Goal: Information Seeking & Learning: Learn about a topic

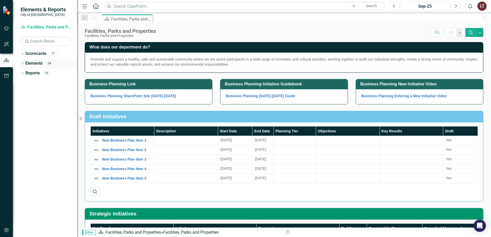
click at [24, 63] on icon "Dropdown" at bounding box center [23, 64] width 4 height 3
click at [45, 29] on link "Scorecard Facilities, Parks and Properties" at bounding box center [46, 27] width 51 height 6
drag, startPoint x: 36, startPoint y: 11, endPoint x: 35, endPoint y: 15, distance: 4.1
click at [36, 11] on span "Elements & Reports" at bounding box center [43, 9] width 45 height 6
click at [24, 54] on div "Dropdown Scorecards 17" at bounding box center [49, 55] width 57 height 10
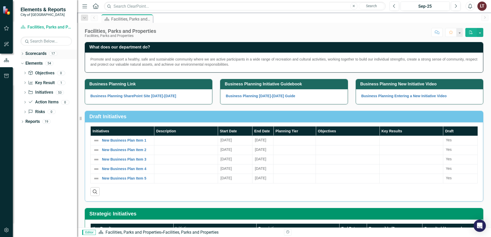
click at [22, 53] on icon "Dropdown" at bounding box center [23, 54] width 4 height 3
click at [41, 63] on link "City of [GEOGRAPHIC_DATA] Corporate Plan" at bounding box center [52, 64] width 49 height 6
click at [25, 63] on icon "Dropdown" at bounding box center [25, 63] width 4 height 3
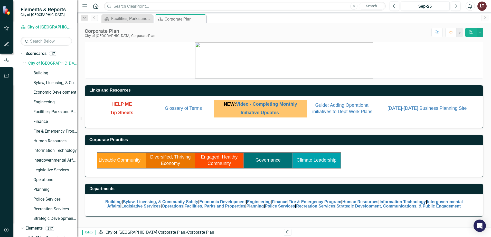
click at [114, 161] on link "Liveable Community" at bounding box center [120, 160] width 42 height 5
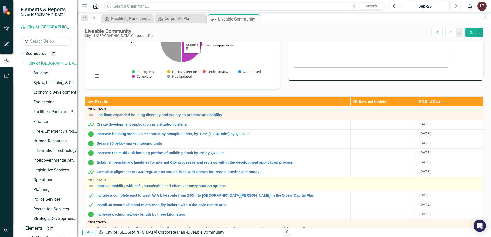
scroll to position [103, 0]
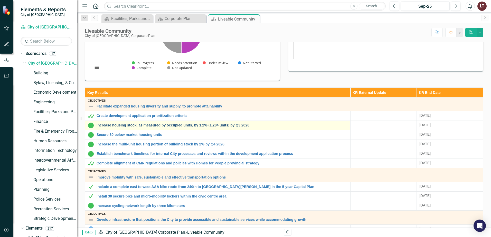
click at [171, 126] on link "Increase housing stock, as measured by occupied units, by 1.2% (1,284 units) by…" at bounding box center [222, 126] width 251 height 4
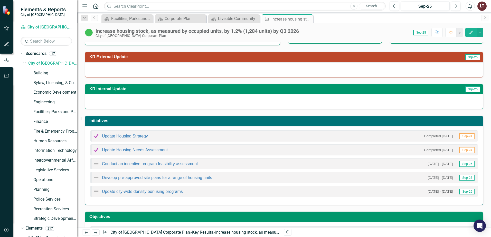
scroll to position [79, 0]
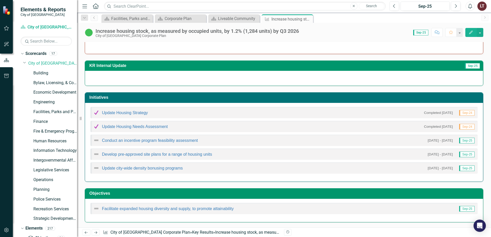
click at [180, 138] on div "Conduct an incentive program feasibility assessment" at bounding box center [145, 140] width 105 height 6
click at [127, 113] on link "Update Housing Strategy" at bounding box center [125, 113] width 46 height 4
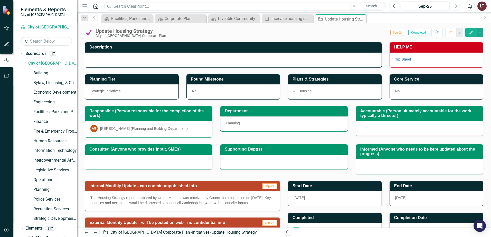
click at [456, 7] on icon "Next" at bounding box center [455, 6] width 3 height 5
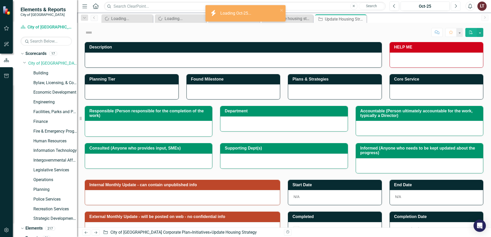
checkbox input "true"
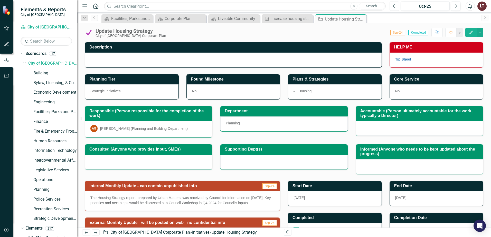
click at [393, 7] on button "Previous" at bounding box center [395, 6] width 10 height 9
click at [361, 20] on icon "Close" at bounding box center [361, 19] width 5 height 4
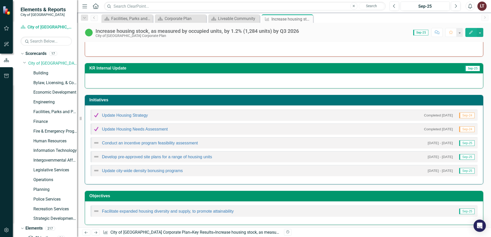
scroll to position [79, 0]
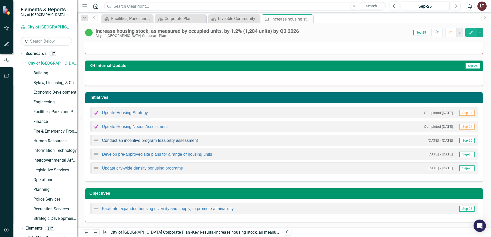
click at [141, 143] on link "Conduct an incentive program feasibility assessment" at bounding box center [150, 140] width 96 height 4
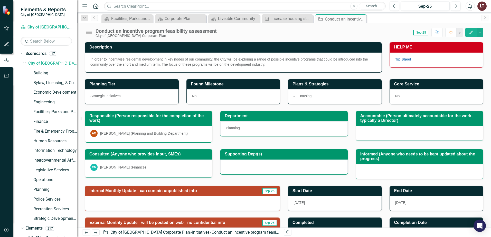
click at [303, 168] on div at bounding box center [283, 167] width 127 height 15
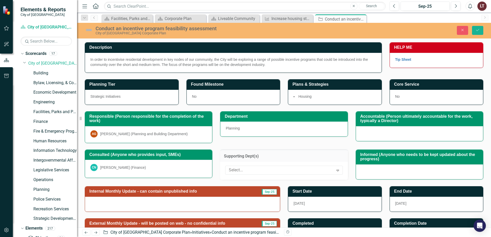
click at [378, 117] on h3 "Accountable (Person ultimately accountable for the work, typically a Director)" at bounding box center [420, 118] width 120 height 9
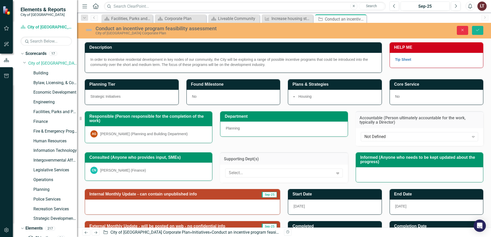
click at [462, 30] on icon "Close" at bounding box center [462, 30] width 5 height 4
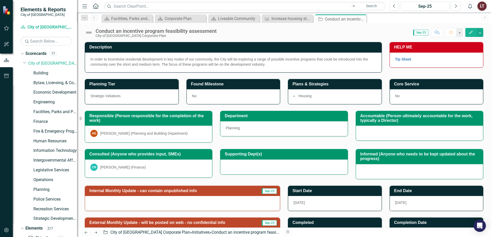
click at [278, 156] on h3 "Supporting Dept(s)" at bounding box center [285, 154] width 120 height 5
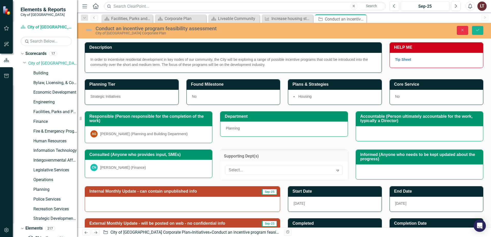
click at [463, 31] on icon "Close" at bounding box center [462, 30] width 5 height 4
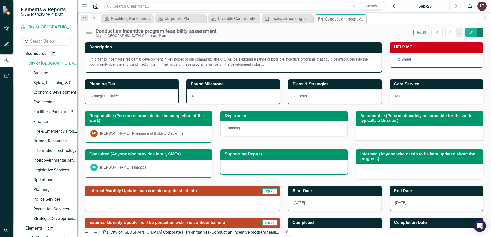
click at [480, 30] on button "button" at bounding box center [480, 32] width 7 height 9
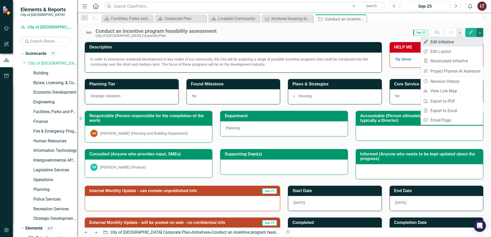
click at [435, 42] on link "Edit Edit Initiative" at bounding box center [452, 42] width 62 height 10
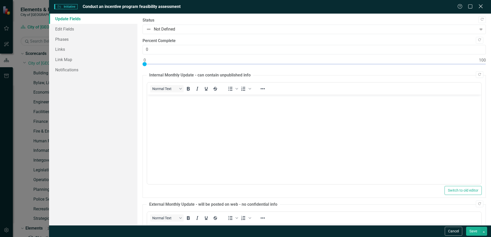
click at [483, 4] on icon "Close" at bounding box center [481, 6] width 6 height 5
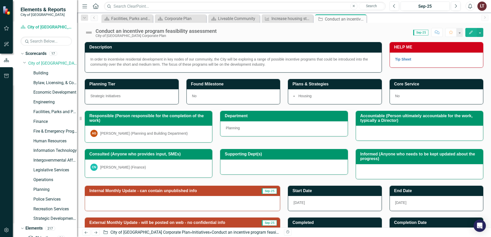
click at [166, 67] on div "In order to incentivise residental development in key nodes of our community, t…" at bounding box center [233, 63] width 297 height 20
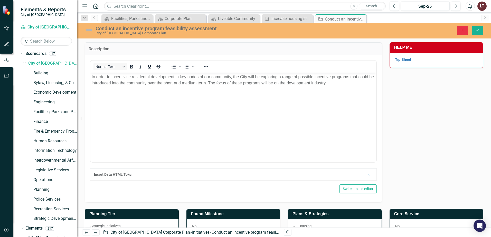
click at [463, 29] on icon "Close" at bounding box center [462, 30] width 5 height 4
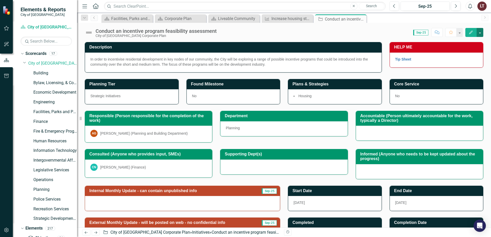
click at [479, 32] on button "button" at bounding box center [480, 32] width 7 height 9
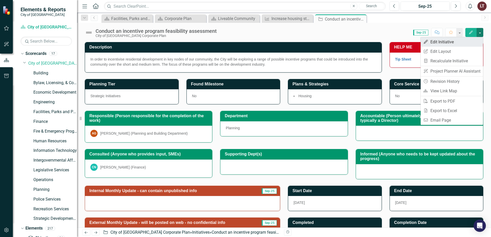
click at [446, 43] on link "Edit Edit Initiative" at bounding box center [452, 42] width 62 height 10
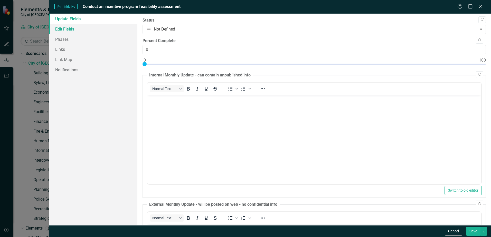
click at [68, 27] on link "Edit Fields" at bounding box center [93, 29] width 88 height 10
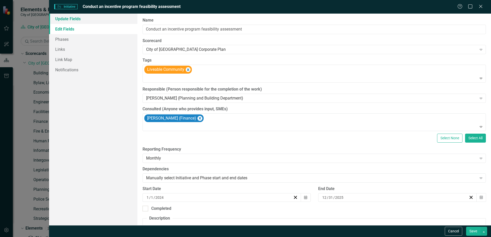
click at [62, 21] on link "Update Fields" at bounding box center [93, 19] width 88 height 10
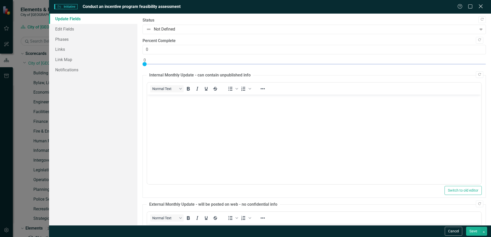
click at [480, 5] on icon "Close" at bounding box center [481, 6] width 6 height 5
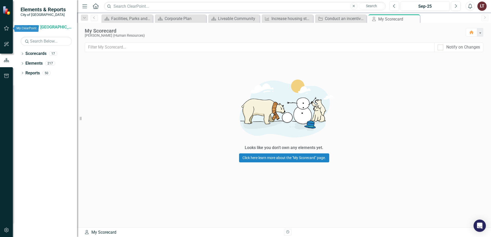
click at [5, 29] on icon "button" at bounding box center [6, 28] width 5 height 5
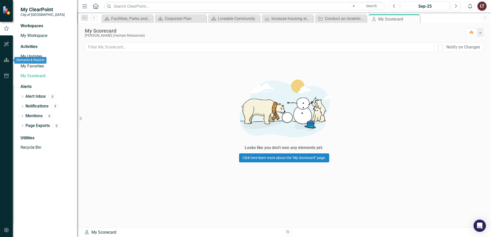
click at [5, 60] on icon "button" at bounding box center [6, 60] width 5 height 4
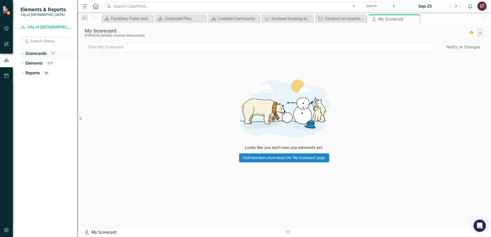
click at [27, 57] on div "Scorecards" at bounding box center [35, 54] width 21 height 8
click at [23, 53] on icon "Dropdown" at bounding box center [23, 54] width 4 height 3
click at [41, 63] on link "City of [GEOGRAPHIC_DATA] Corporate Plan" at bounding box center [52, 64] width 49 height 6
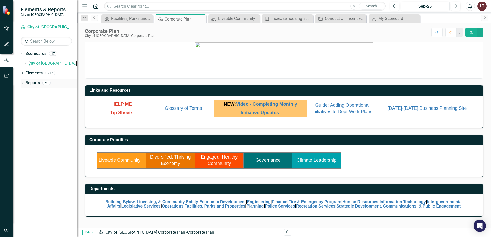
drag, startPoint x: 79, startPoint y: 72, endPoint x: 70, endPoint y: 81, distance: 12.9
click at [70, 81] on div "Elements & Reports City of Maple Ridge Scorecard City of Maple Ridge Corporate …" at bounding box center [38, 118] width 77 height 237
click at [116, 163] on link "Liveable Community" at bounding box center [120, 160] width 42 height 5
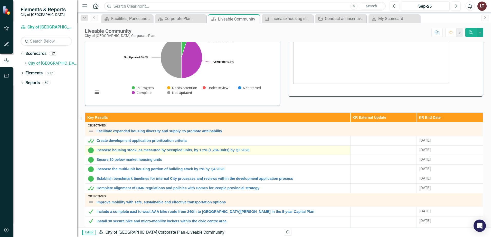
scroll to position [77, 0]
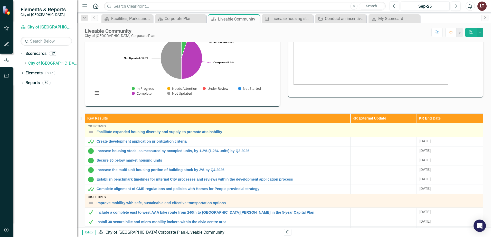
click at [93, 132] on img at bounding box center [91, 132] width 6 height 6
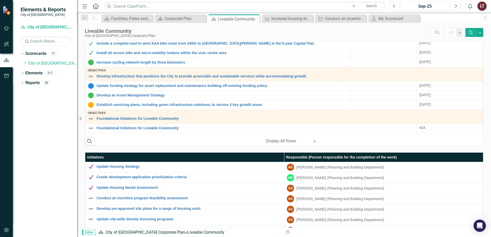
scroll to position [283, 0]
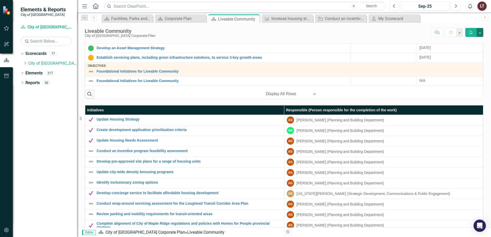
click at [481, 32] on button "button" at bounding box center [480, 32] width 7 height 9
click at [392, 36] on div "Score: N/A Sep-25 Completed Comment Favorite PDF" at bounding box center [320, 32] width 325 height 9
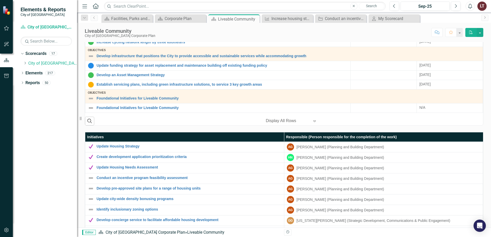
scroll to position [180, 0]
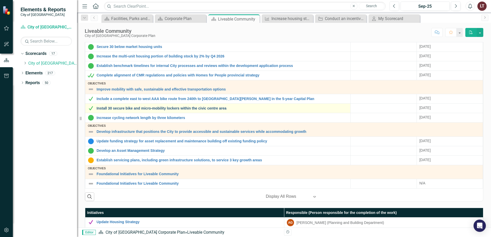
click at [135, 109] on link "Install 30 secure bike and micro-mobility lockers within the civic centre area" at bounding box center [222, 109] width 251 height 4
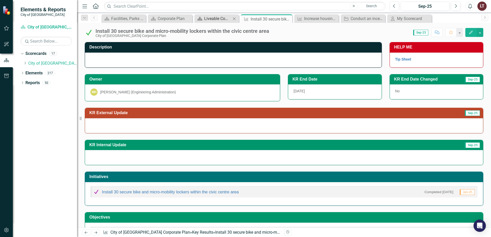
click at [207, 20] on div "Liveable Community" at bounding box center [217, 18] width 27 height 6
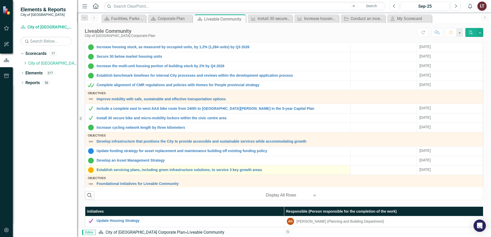
scroll to position [128, 0]
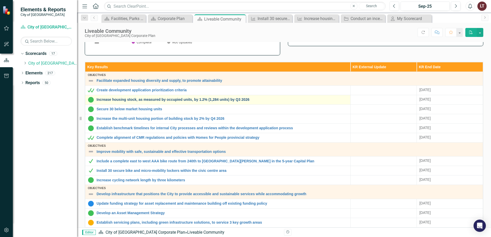
click at [151, 98] on link "Increase housing stock, as measured by occupied units, by 1.2% (1,284 units) by…" at bounding box center [222, 100] width 251 height 4
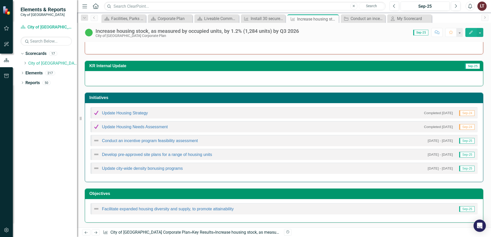
scroll to position [79, 0]
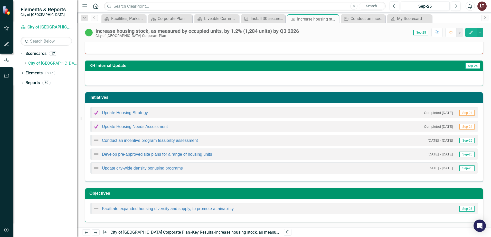
click at [169, 171] on div "Update city-wide density bonusing programs" at bounding box center [138, 168] width 90 height 6
click at [168, 168] on link "Update city-wide density bonusing programs" at bounding box center [142, 168] width 81 height 4
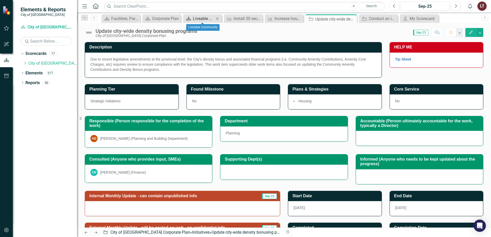
click at [204, 17] on div "Liveable Community" at bounding box center [203, 18] width 21 height 6
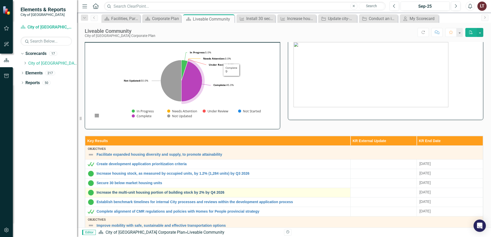
scroll to position [128, 0]
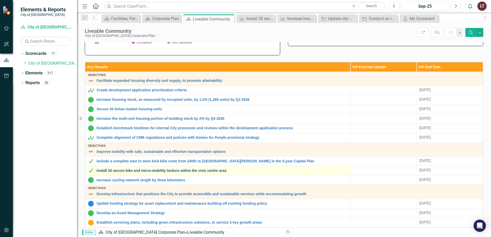
click at [212, 170] on link "Install 30 secure bike and micro-mobility lockers within the civic centre area" at bounding box center [222, 171] width 251 height 4
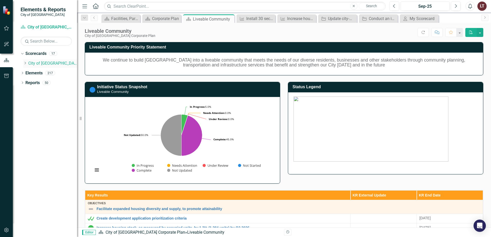
click at [41, 64] on link "City of [GEOGRAPHIC_DATA] Corporate Plan" at bounding box center [52, 64] width 49 height 6
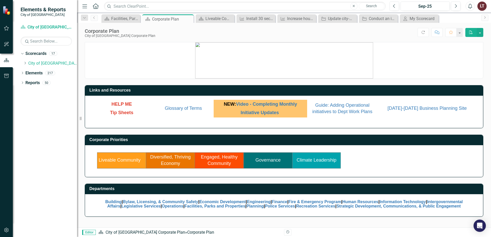
click at [229, 161] on link "Engaged, Healthy Community" at bounding box center [219, 161] width 37 height 12
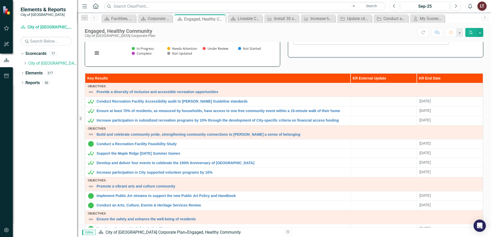
scroll to position [117, 0]
